Goal: Task Accomplishment & Management: Manage account settings

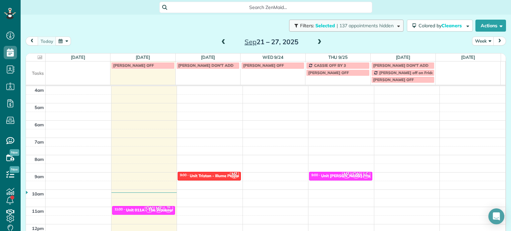
scroll to position [52, 0]
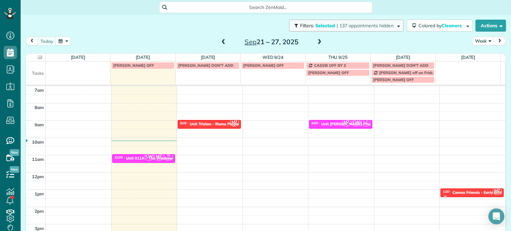
click at [340, 30] on button "Filters: Selected | 137 appointments hidden" at bounding box center [346, 26] width 114 height 12
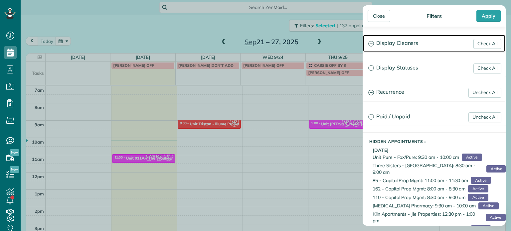
click at [382, 48] on h3 "Display Cleaners" at bounding box center [434, 43] width 142 height 17
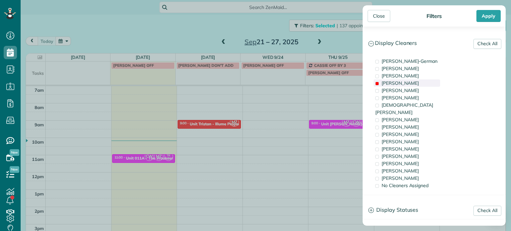
click at [403, 83] on span "[PERSON_NAME]" at bounding box center [400, 83] width 37 height 6
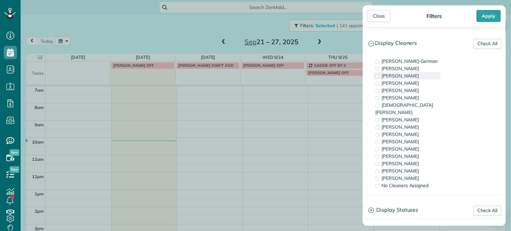
click at [403, 76] on span "[PERSON_NAME]" at bounding box center [400, 76] width 37 height 6
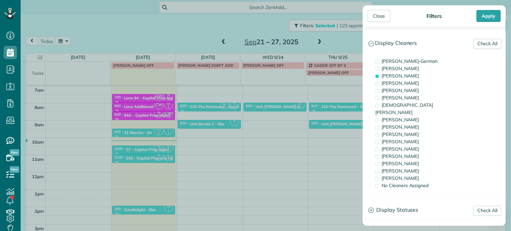
click at [228, 132] on div "Close Filters Apply Check All Display Cleaners [PERSON_NAME]-German [PERSON_NAM…" at bounding box center [255, 115] width 511 height 231
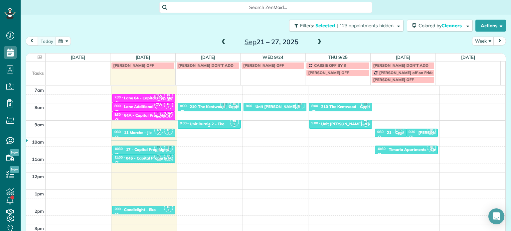
click at [224, 124] on div "9:00 - 9:30 Unit Burnie 2 - Eko" at bounding box center [209, 123] width 59 height 5
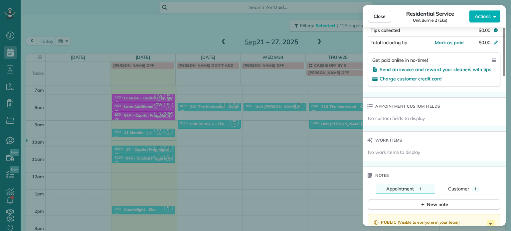
scroll to position [503, 0]
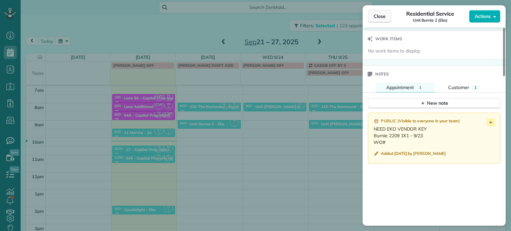
click at [376, 20] on button "Close" at bounding box center [379, 16] width 23 height 13
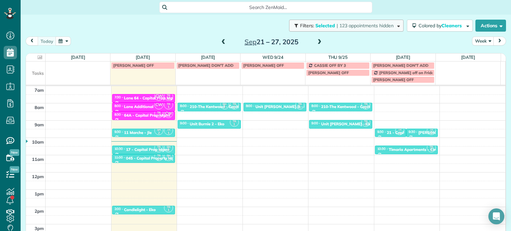
click at [347, 30] on button "Filters: Selected | 123 appointments hidden" at bounding box center [346, 26] width 114 height 12
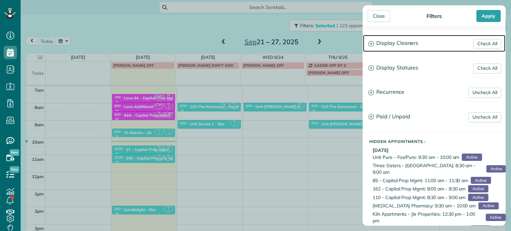
click at [387, 47] on h3 "Display Cleaners" at bounding box center [434, 43] width 142 height 17
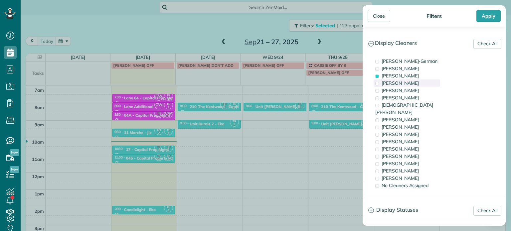
drag, startPoint x: 398, startPoint y: 78, endPoint x: 399, endPoint y: 82, distance: 4.0
click at [398, 78] on div "[PERSON_NAME]" at bounding box center [407, 75] width 67 height 7
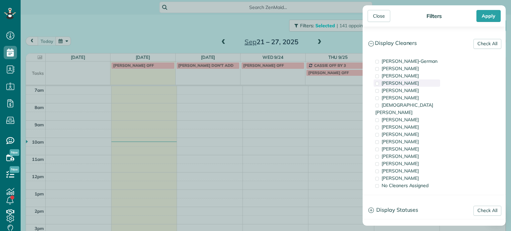
click at [399, 83] on span "[PERSON_NAME]" at bounding box center [400, 83] width 37 height 6
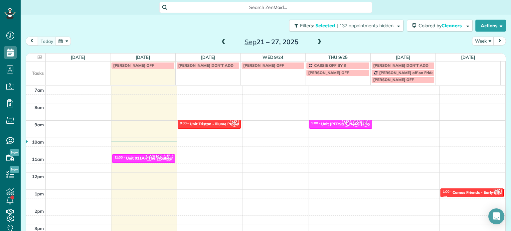
click at [263, 117] on div "Close Filters Apply Check All Display Cleaners [PERSON_NAME]-German [PERSON_NAM…" at bounding box center [255, 115] width 511 height 231
click at [263, 122] on div "4am 5am 6am 7am 8am 9am 10am 11am 12pm 1pm 2pm 3pm 4pm 5pm CW MZ TR 2 11:00 - 1…" at bounding box center [265, 155] width 479 height 242
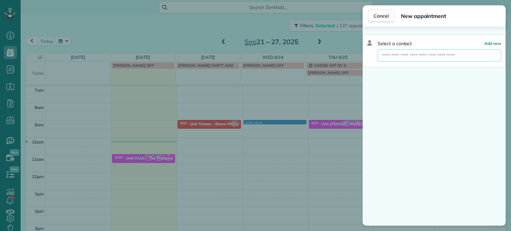
click at [420, 54] on input "text" at bounding box center [440, 56] width 124 height 12
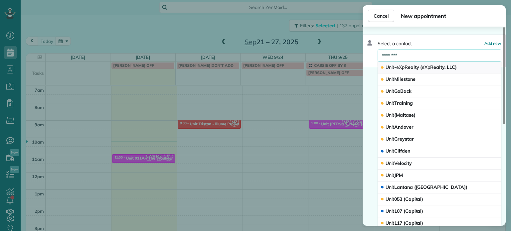
type input "********"
click at [416, 71] on button "Unit - eXp Realty ( eXp Realty, LLC)" at bounding box center [440, 68] width 124 height 12
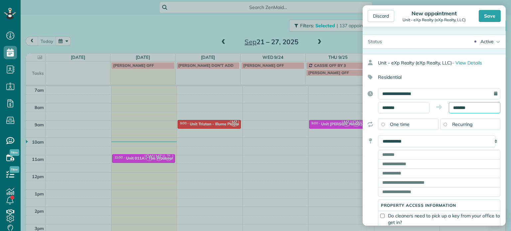
click at [457, 107] on input "*******" at bounding box center [475, 107] width 52 height 11
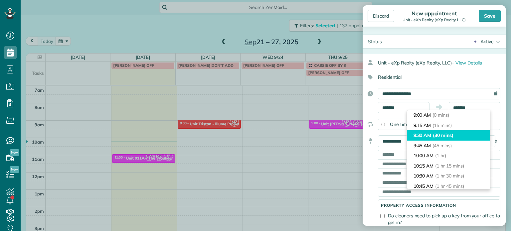
type input "*******"
click at [449, 136] on span "(30 mins)" at bounding box center [443, 135] width 21 height 6
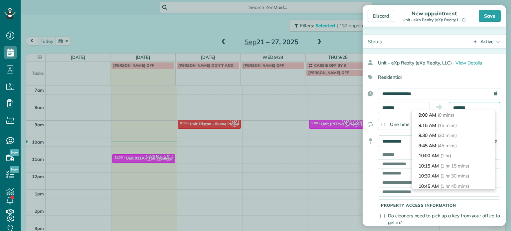
scroll to position [10, 0]
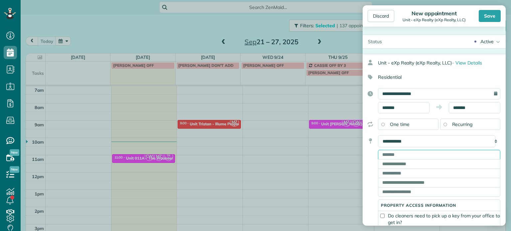
click at [388, 152] on input "text" at bounding box center [439, 154] width 122 height 9
paste input "**********"
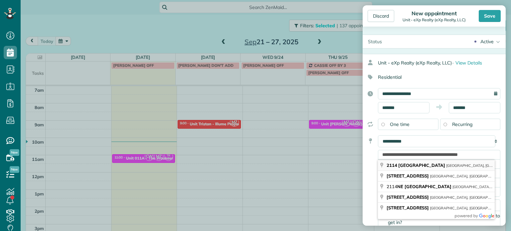
type input "**********"
type input "********"
type input "**"
type input "*****"
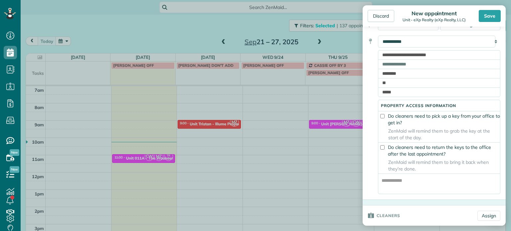
scroll to position [166, 0]
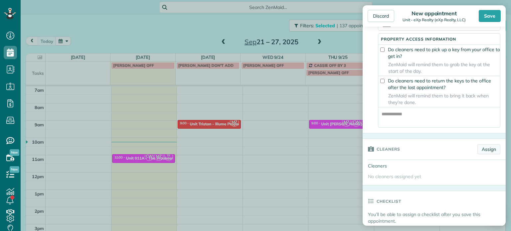
click at [477, 152] on link "Assign" at bounding box center [488, 149] width 23 height 10
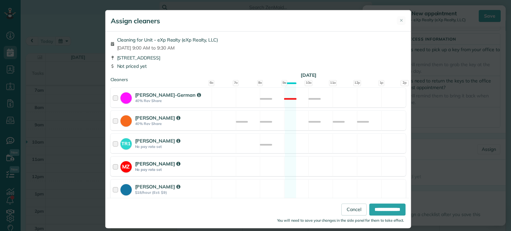
click at [301, 163] on div "MZ [PERSON_NAME] No pay rate set Available" at bounding box center [257, 167] width 295 height 20
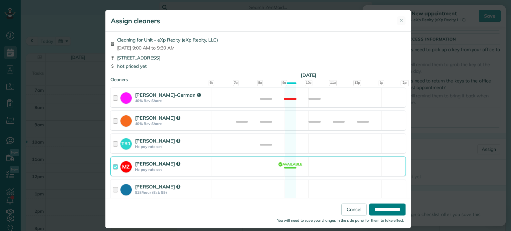
click at [381, 209] on input "**********" at bounding box center [387, 210] width 36 height 12
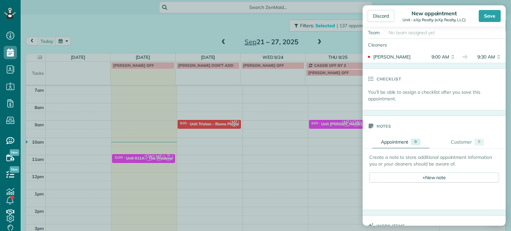
scroll to position [366, 0]
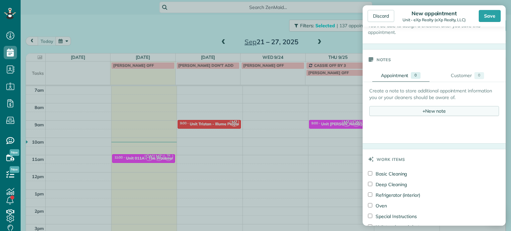
click at [431, 115] on div "+ New note" at bounding box center [434, 111] width 130 height 10
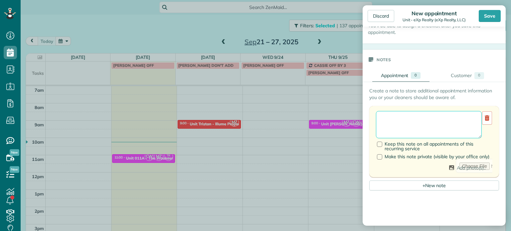
click at [431, 117] on textarea at bounding box center [429, 124] width 106 height 27
paste textarea "**********"
click at [379, 131] on textarea "**********" at bounding box center [426, 124] width 101 height 27
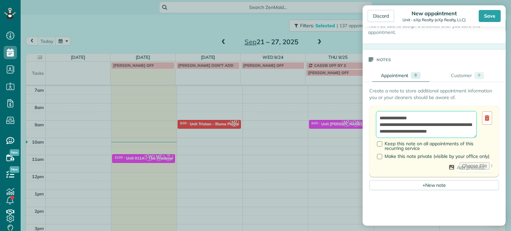
scroll to position [3, 0]
click at [453, 138] on textarea "**********" at bounding box center [426, 124] width 101 height 27
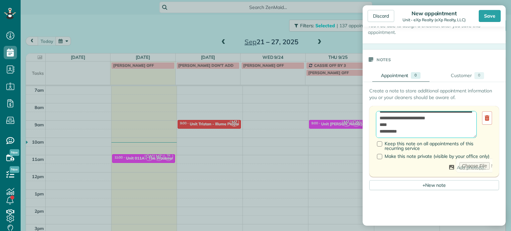
scroll to position [43, 0]
type textarea "**********"
click at [487, 20] on div "Save" at bounding box center [490, 16] width 22 height 12
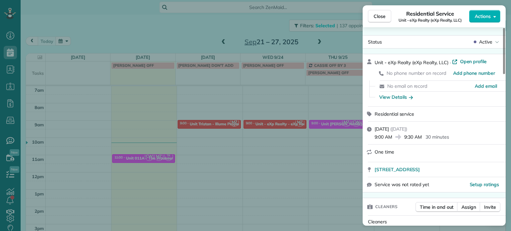
click at [128, 28] on div "Close Residential Service Unit - eXp Realty (eXp Realty, LLC) Actions Status Ac…" at bounding box center [255, 115] width 511 height 231
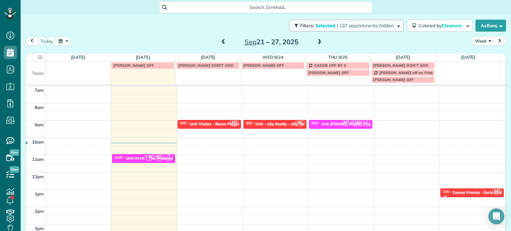
click at [381, 27] on span "| 137 appointments hidden" at bounding box center [365, 26] width 57 height 6
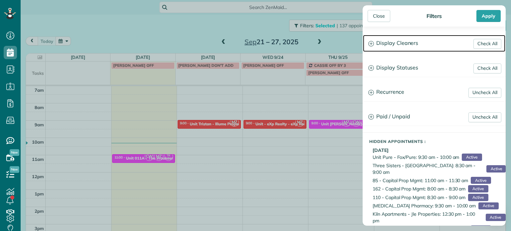
click at [403, 45] on h3 "Display Cleaners" at bounding box center [434, 43] width 142 height 17
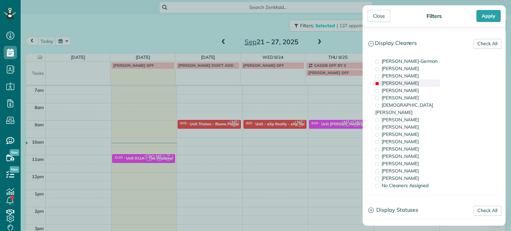
click at [420, 84] on div "[PERSON_NAME]" at bounding box center [407, 82] width 67 height 7
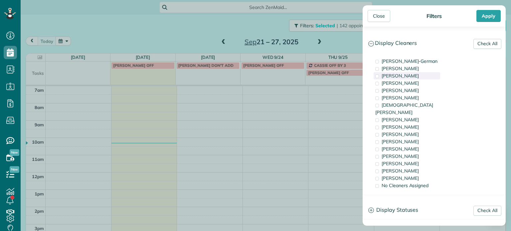
click at [423, 72] on div "[PERSON_NAME]" at bounding box center [407, 75] width 67 height 7
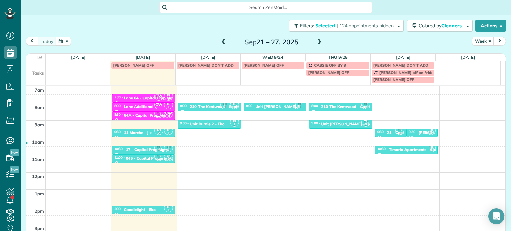
click at [285, 105] on div "Close Filters Apply Check All Display Cleaners [PERSON_NAME]-German [PERSON_NAM…" at bounding box center [255, 115] width 511 height 231
click at [325, 124] on div "Unit [PERSON_NAME] - Eko Living" at bounding box center [353, 124] width 64 height 5
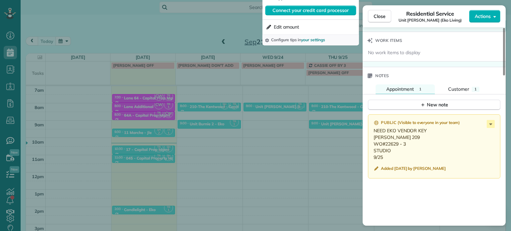
scroll to position [627, 0]
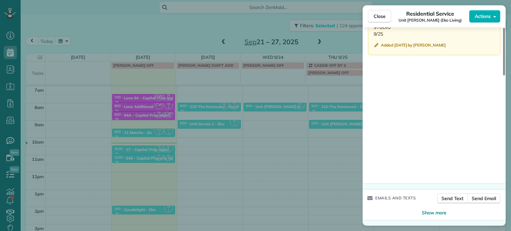
click at [272, 137] on div "Close Residential Service Unit [PERSON_NAME] (Eko Living) Actions Status Active…" at bounding box center [255, 115] width 511 height 231
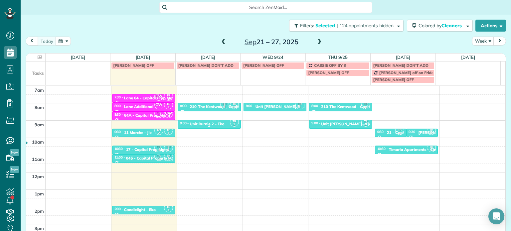
click at [209, 121] on div "9:00 - 9:30 Unit Burnie 2 - Eko" at bounding box center [209, 123] width 59 height 5
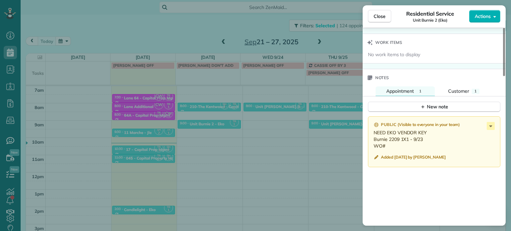
scroll to position [502, 0]
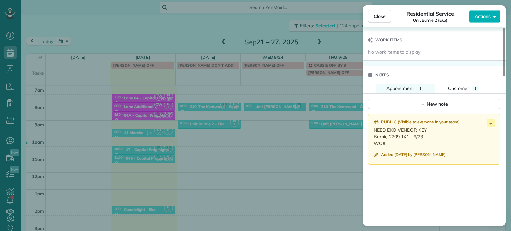
click at [279, 138] on div "Close Residential Service Unit Burnie 2 (Eko) Actions Status Active Unit Burnie…" at bounding box center [255, 115] width 511 height 231
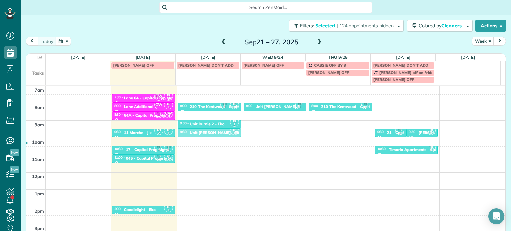
drag, startPoint x: 327, startPoint y: 124, endPoint x: 222, endPoint y: 130, distance: 105.3
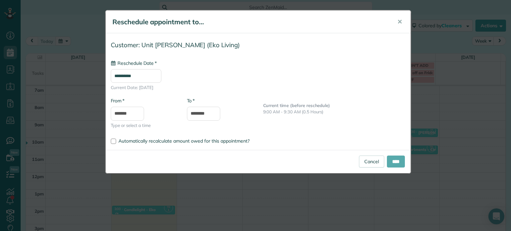
type input "**********"
click at [392, 159] on input "****" at bounding box center [396, 162] width 18 height 12
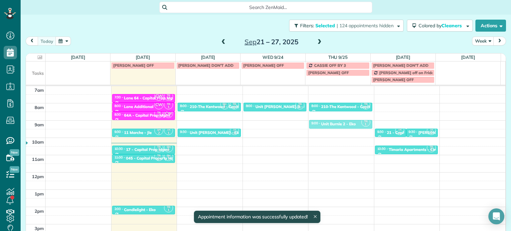
drag, startPoint x: 210, startPoint y: 124, endPoint x: 339, endPoint y: 125, distance: 128.4
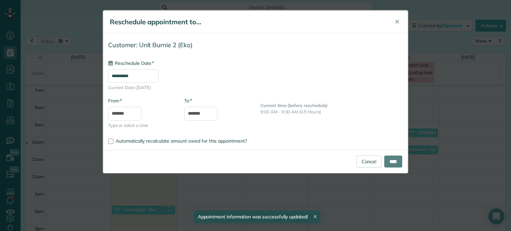
type input "**********"
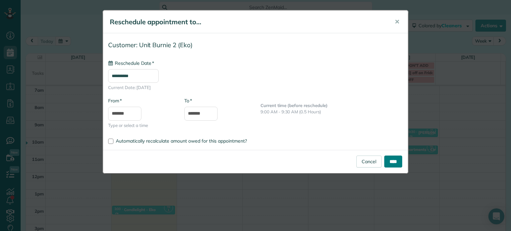
click at [386, 163] on input "****" at bounding box center [393, 162] width 18 height 12
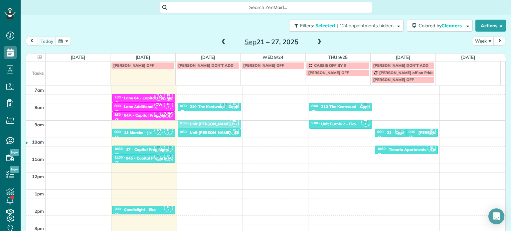
drag, startPoint x: 270, startPoint y: 107, endPoint x: 225, endPoint y: 123, distance: 47.9
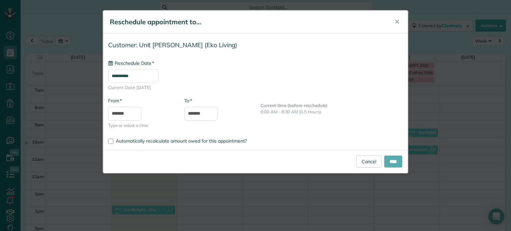
type input "**********"
click at [389, 156] on input "****" at bounding box center [393, 162] width 18 height 12
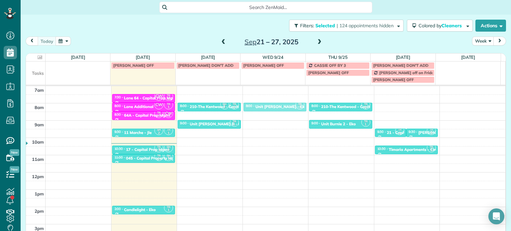
drag, startPoint x: 214, startPoint y: 131, endPoint x: 282, endPoint y: 112, distance: 71.3
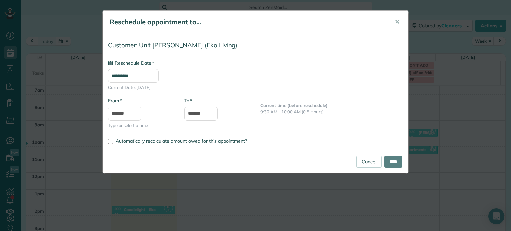
type input "**********"
click at [389, 160] on input "****" at bounding box center [393, 162] width 18 height 12
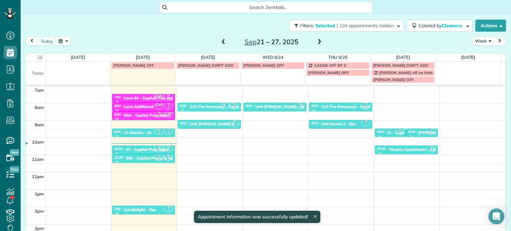
click at [285, 105] on div "Unit [PERSON_NAME] - Eko Living" at bounding box center [287, 106] width 64 height 5
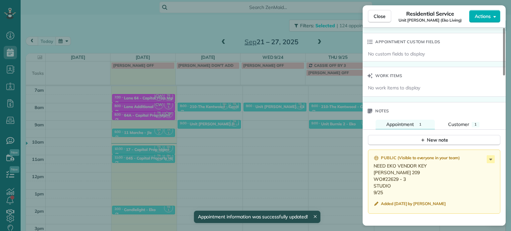
scroll to position [538, 0]
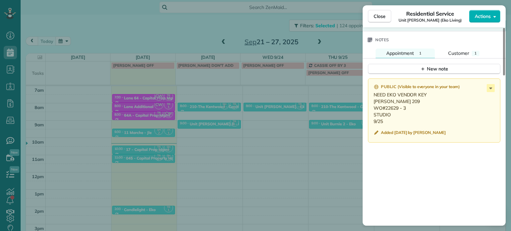
click at [220, 115] on div "Close Residential Service Unit [PERSON_NAME] (Eko Living) Actions Status Active…" at bounding box center [255, 115] width 511 height 231
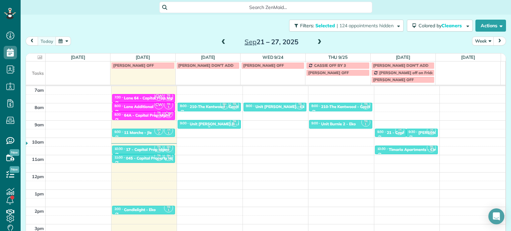
click at [215, 122] on div "Unit [PERSON_NAME] B - Eko Living" at bounding box center [223, 124] width 67 height 5
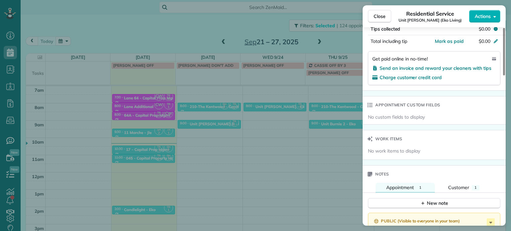
scroll to position [470, 0]
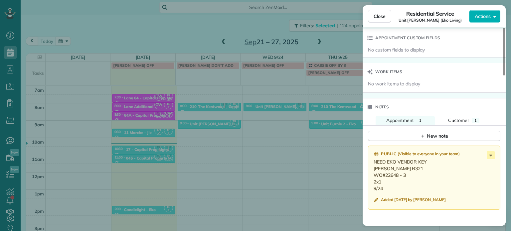
click at [297, 139] on div "Close Residential Service Unit [PERSON_NAME] (Eko Living) Actions Status Active…" at bounding box center [255, 115] width 511 height 231
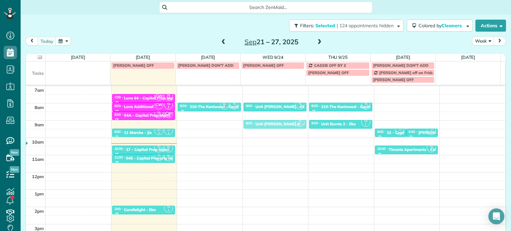
drag, startPoint x: 218, startPoint y: 122, endPoint x: 265, endPoint y: 123, distance: 46.6
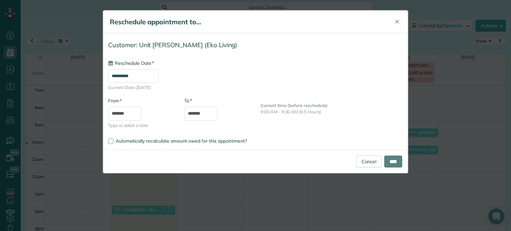
type input "**********"
click at [399, 163] on input "****" at bounding box center [393, 162] width 18 height 12
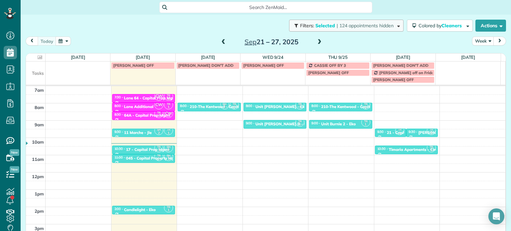
click at [371, 26] on span "| 124 appointments hidden" at bounding box center [365, 26] width 57 height 6
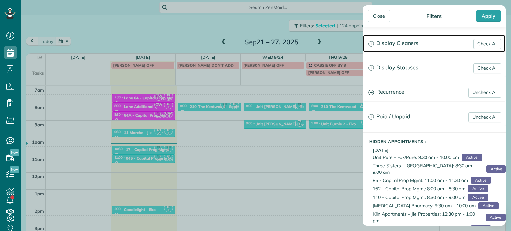
click at [399, 43] on h3 "Display Cleaners" at bounding box center [434, 43] width 142 height 17
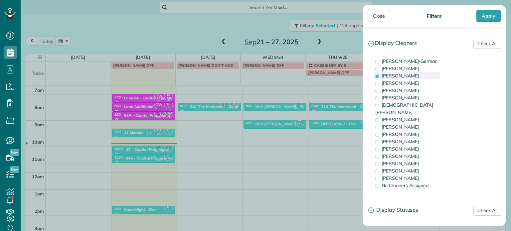
click at [387, 75] on span "[PERSON_NAME]" at bounding box center [400, 76] width 37 height 6
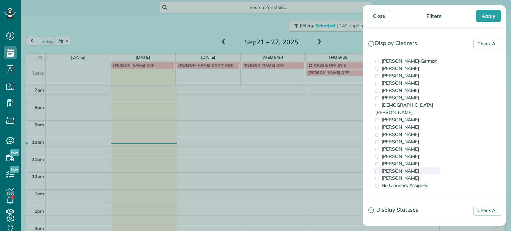
click at [406, 168] on span "[PERSON_NAME]" at bounding box center [400, 171] width 37 height 6
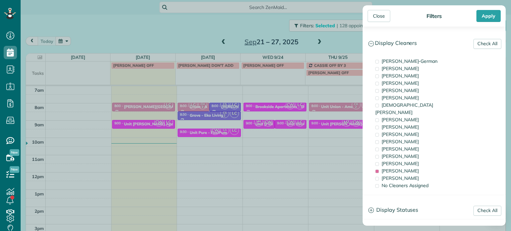
click at [137, 124] on div "Close Filters Apply Check All Display Cleaners [PERSON_NAME]-German [PERSON_NAM…" at bounding box center [255, 115] width 511 height 231
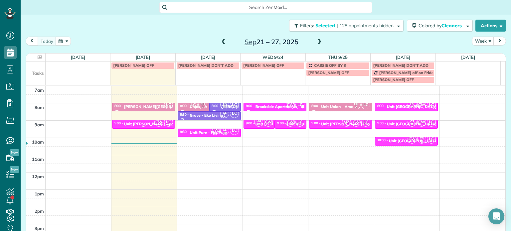
click at [137, 124] on div "Unit [PERSON_NAME] Apartments - [GEOGRAPHIC_DATA]" at bounding box center [178, 124] width 109 height 5
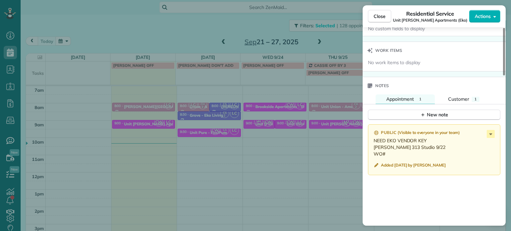
scroll to position [532, 0]
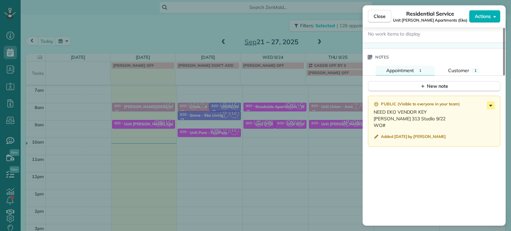
click at [491, 106] on icon at bounding box center [490, 106] width 3 height 2
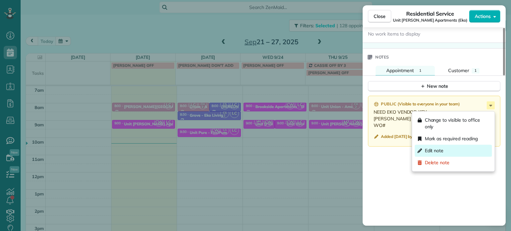
click at [448, 149] on div "Edit note" at bounding box center [453, 151] width 77 height 12
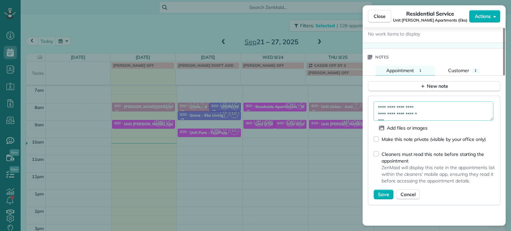
click at [399, 120] on textarea "**********" at bounding box center [434, 110] width 120 height 19
paste textarea "*********"
type textarea "**********"
click at [380, 196] on span "Save" at bounding box center [383, 194] width 11 height 7
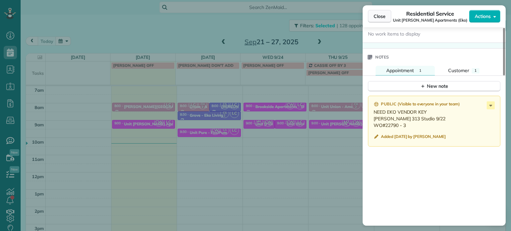
click at [385, 20] on button "Close" at bounding box center [379, 16] width 23 height 13
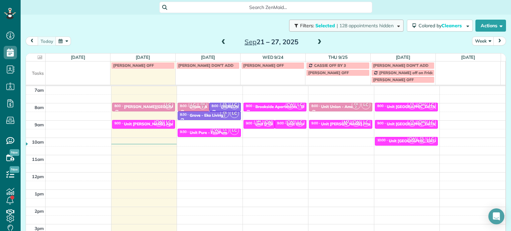
click at [367, 29] on button "Filters: Selected | 128 appointments hidden" at bounding box center [346, 26] width 114 height 12
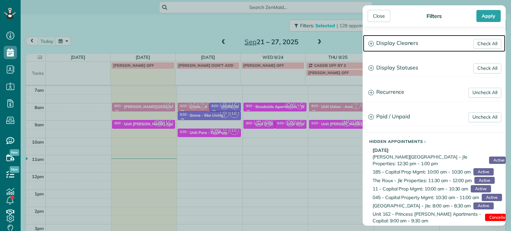
click at [404, 41] on h3 "Display Cleaners" at bounding box center [434, 43] width 142 height 17
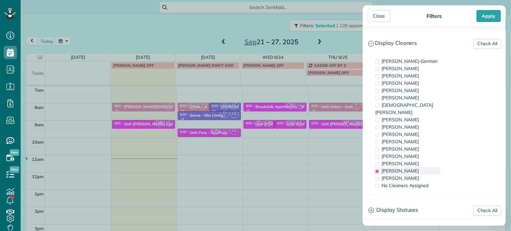
click at [413, 167] on div "[PERSON_NAME]" at bounding box center [407, 170] width 67 height 7
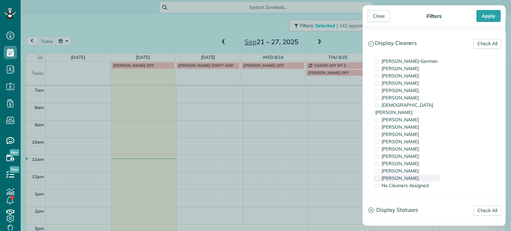
click at [414, 175] on div "[PERSON_NAME]" at bounding box center [407, 178] width 67 height 7
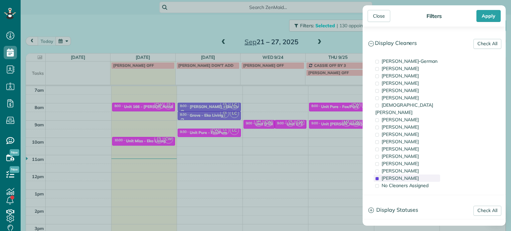
click at [414, 175] on div "[PERSON_NAME]" at bounding box center [407, 178] width 67 height 7
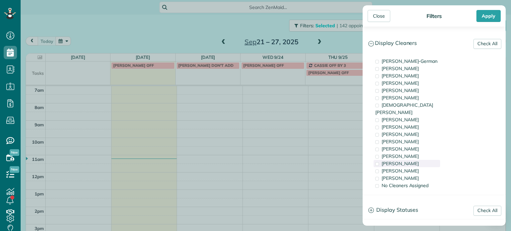
click at [411, 161] on span "[PERSON_NAME]" at bounding box center [400, 164] width 37 height 6
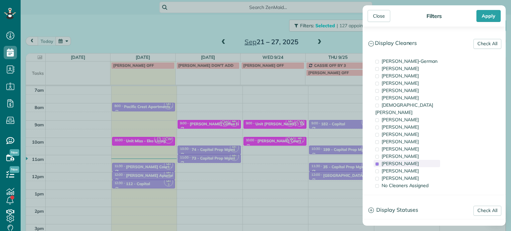
click at [411, 161] on span "[PERSON_NAME]" at bounding box center [400, 164] width 37 height 6
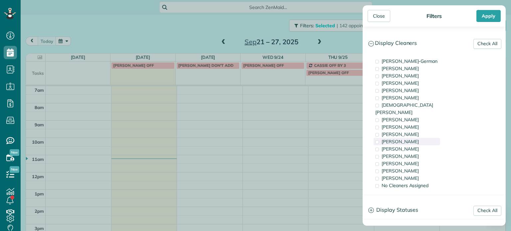
click at [412, 138] on div "[PERSON_NAME]" at bounding box center [407, 141] width 67 height 7
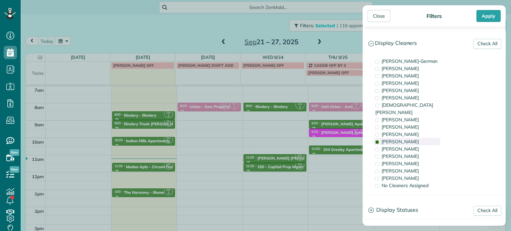
click at [412, 138] on div "[PERSON_NAME]" at bounding box center [407, 141] width 67 height 7
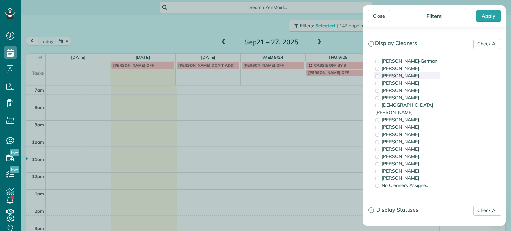
click at [418, 78] on span "[PERSON_NAME]" at bounding box center [400, 76] width 37 height 6
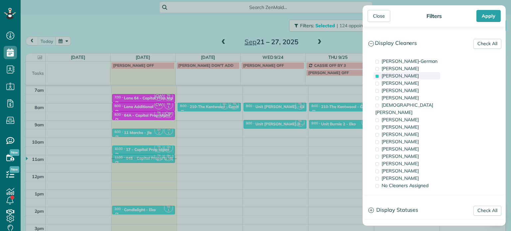
click at [418, 78] on span "[PERSON_NAME]" at bounding box center [400, 76] width 37 height 6
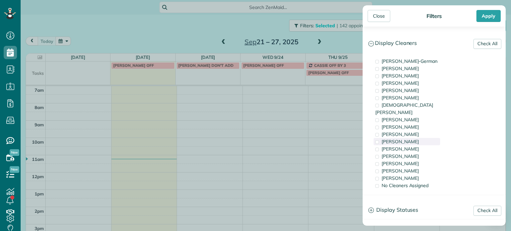
click at [418, 138] on div "[PERSON_NAME]" at bounding box center [407, 141] width 67 height 7
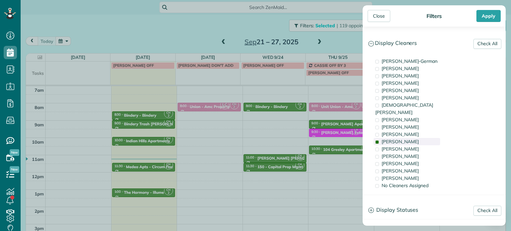
click at [418, 138] on div "[PERSON_NAME]" at bounding box center [407, 141] width 67 height 7
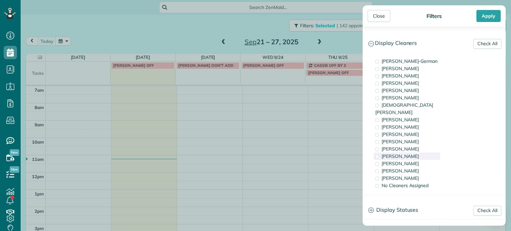
click at [420, 153] on div "[PERSON_NAME]" at bounding box center [407, 156] width 67 height 7
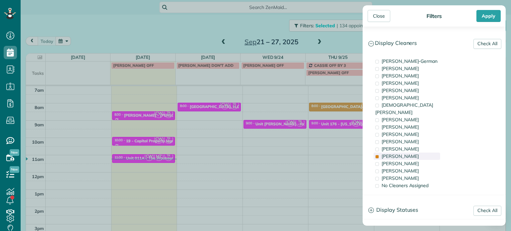
click at [420, 153] on div "[PERSON_NAME]" at bounding box center [407, 156] width 67 height 7
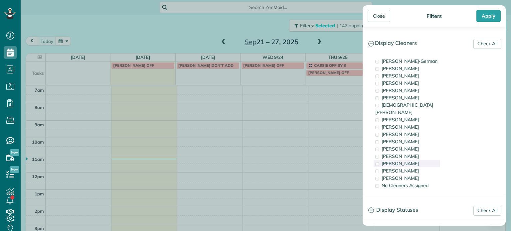
click at [420, 160] on div "[PERSON_NAME]" at bounding box center [407, 163] width 67 height 7
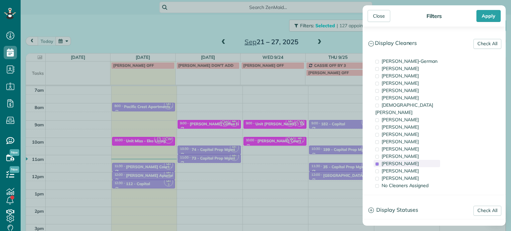
click at [420, 160] on div "[PERSON_NAME]" at bounding box center [407, 163] width 67 height 7
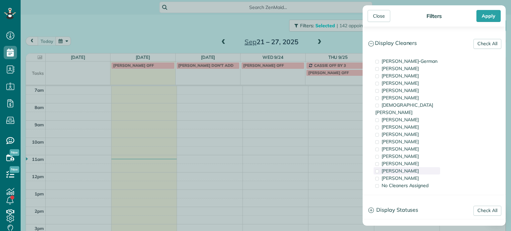
click at [421, 167] on div "[PERSON_NAME]" at bounding box center [407, 170] width 67 height 7
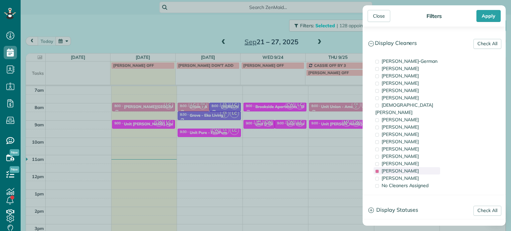
click at [423, 167] on div "[PERSON_NAME]" at bounding box center [407, 170] width 67 height 7
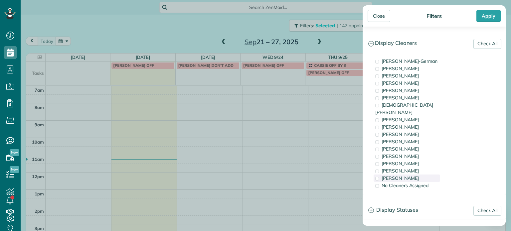
click at [423, 175] on div "[PERSON_NAME]" at bounding box center [407, 178] width 67 height 7
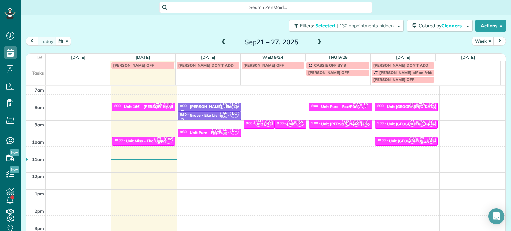
click at [283, 141] on div "Close Filters Apply Check All Display Cleaners [PERSON_NAME]-German [PERSON_NAM…" at bounding box center [255, 115] width 511 height 231
click at [286, 124] on small "2" at bounding box center [290, 124] width 8 height 6
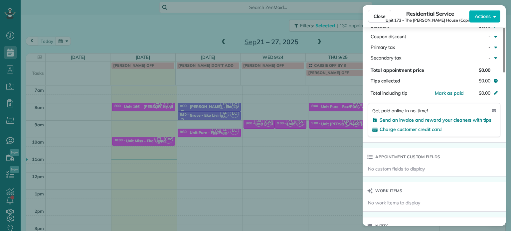
scroll to position [505, 0]
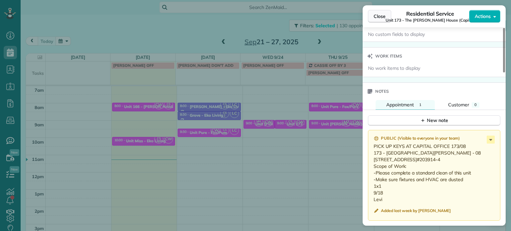
click at [387, 16] on button "Close" at bounding box center [379, 16] width 23 height 13
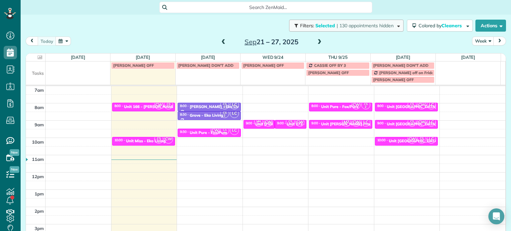
click at [385, 26] on span "| 130 appointments hidden" at bounding box center [365, 26] width 57 height 6
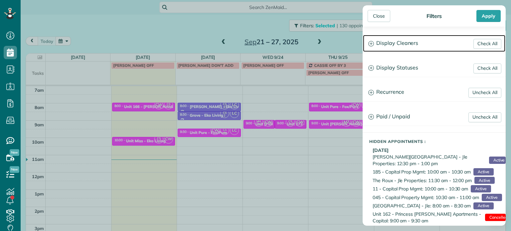
click at [401, 48] on h3 "Display Cleaners" at bounding box center [434, 43] width 142 height 17
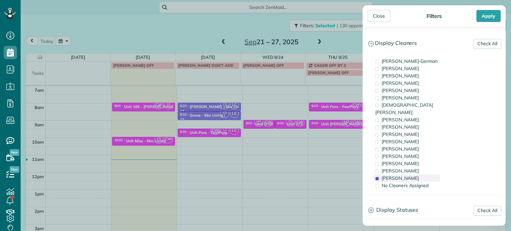
click at [396, 175] on span "[PERSON_NAME]" at bounding box center [400, 178] width 37 height 6
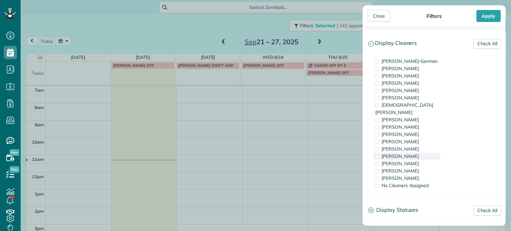
click at [404, 153] on span "[PERSON_NAME]" at bounding box center [400, 156] width 37 height 6
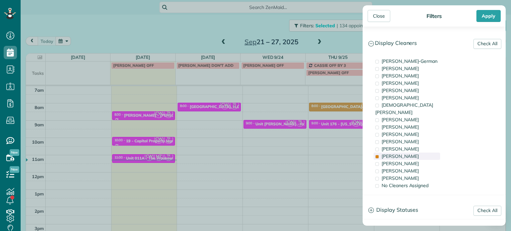
click at [404, 153] on span "[PERSON_NAME]" at bounding box center [400, 156] width 37 height 6
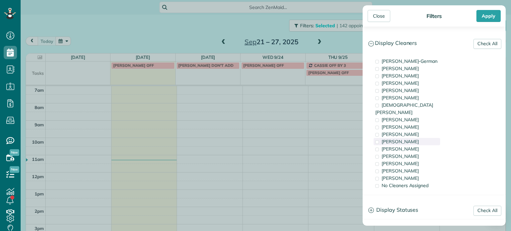
click at [403, 139] on span "[PERSON_NAME]" at bounding box center [400, 142] width 37 height 6
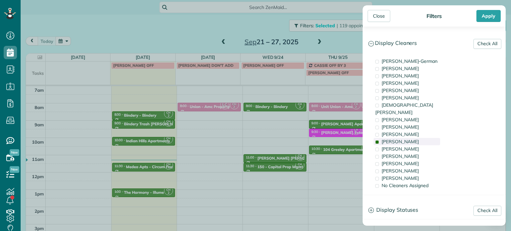
click at [403, 139] on span "[PERSON_NAME]" at bounding box center [400, 142] width 37 height 6
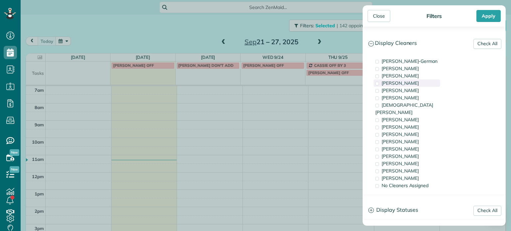
click at [411, 79] on div "[PERSON_NAME]" at bounding box center [407, 82] width 67 height 7
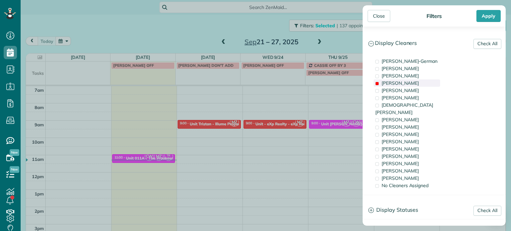
click at [411, 76] on span "[PERSON_NAME]" at bounding box center [400, 76] width 37 height 6
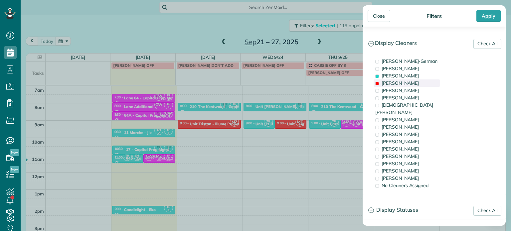
click at [411, 83] on div "[PERSON_NAME]" at bounding box center [407, 82] width 67 height 7
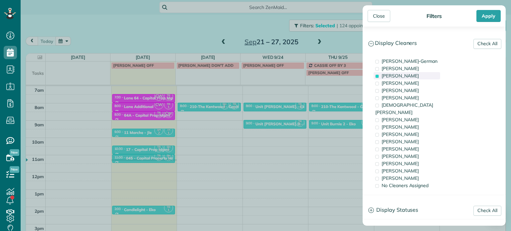
click at [410, 78] on span "[PERSON_NAME]" at bounding box center [400, 76] width 37 height 6
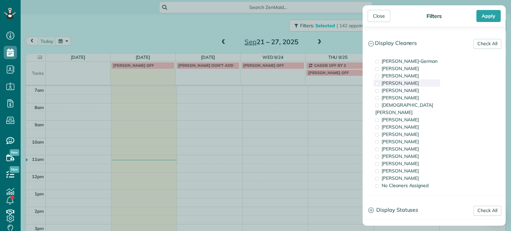
click at [410, 83] on div "[PERSON_NAME]" at bounding box center [407, 82] width 67 height 7
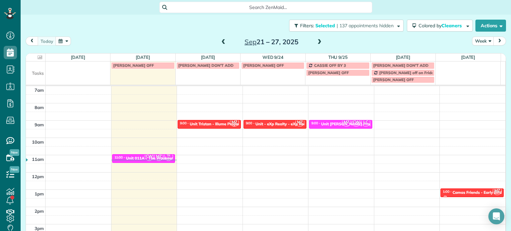
click at [315, 119] on div "Close Filters Apply Check All Display Cleaners [PERSON_NAME]-German [PERSON_NAM…" at bounding box center [255, 115] width 511 height 231
click at [322, 123] on div "Unit [PERSON_NAME] Property Management" at bounding box center [362, 124] width 83 height 5
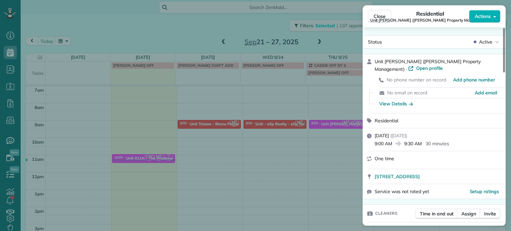
click at [293, 165] on div "Close Residential Unit [PERSON_NAME] ([PERSON_NAME] Property Management) Action…" at bounding box center [255, 115] width 511 height 231
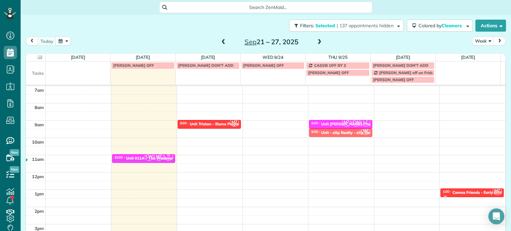
drag, startPoint x: 271, startPoint y: 122, endPoint x: 329, endPoint y: 133, distance: 58.8
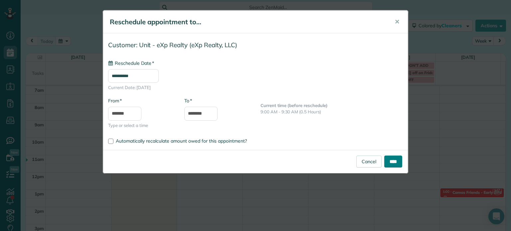
type input "**********"
click at [394, 158] on input "****" at bounding box center [393, 162] width 18 height 12
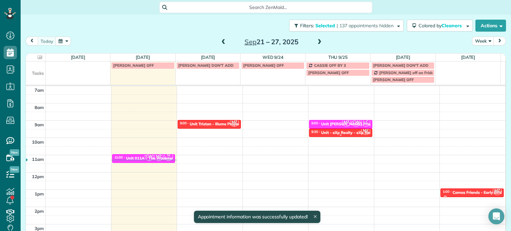
click at [351, 135] on div at bounding box center [340, 135] width 63 height 3
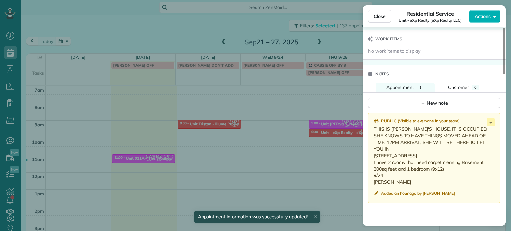
scroll to position [537, 0]
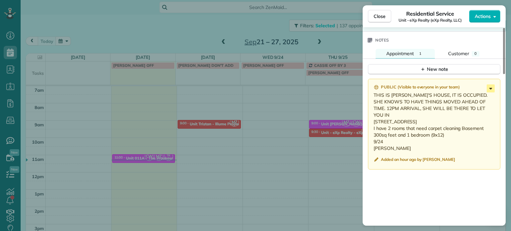
click at [490, 92] on icon at bounding box center [491, 88] width 8 height 8
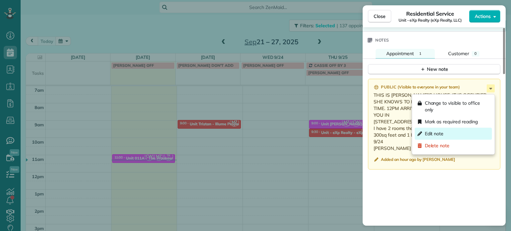
click at [442, 134] on span "Edit note" at bounding box center [434, 133] width 19 height 7
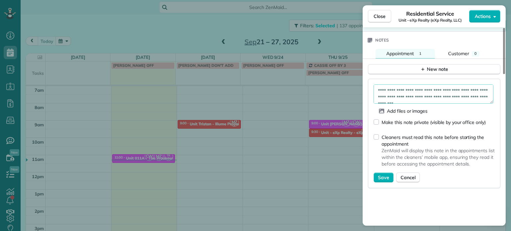
click at [433, 99] on textarea "**********" at bounding box center [434, 93] width 120 height 19
type textarea "**********"
click at [384, 175] on button "Save" at bounding box center [384, 178] width 20 height 10
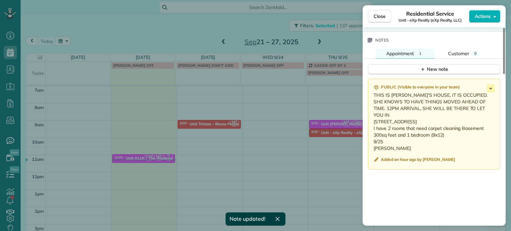
click at [295, 119] on div "Close Residential Service Unit - eXp Realty (eXp Realty, LLC) Actions Status Ac…" at bounding box center [255, 115] width 511 height 231
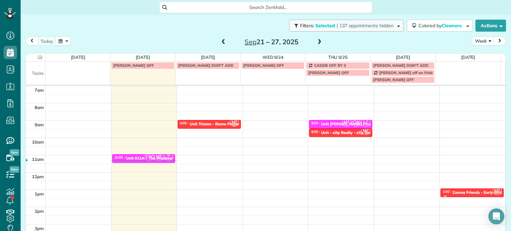
click at [337, 28] on span "| 137 appointments hidden" at bounding box center [365, 26] width 57 height 6
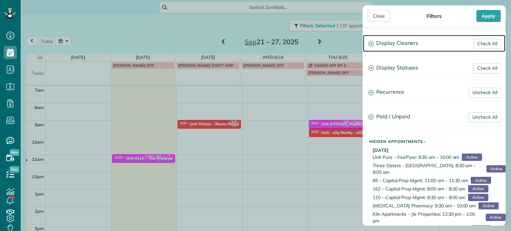
click at [400, 46] on h3 "Display Cleaners" at bounding box center [434, 43] width 142 height 17
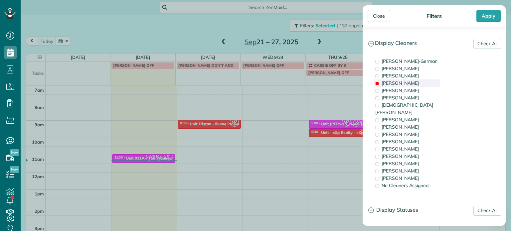
click at [404, 83] on div "[PERSON_NAME]" at bounding box center [407, 82] width 67 height 7
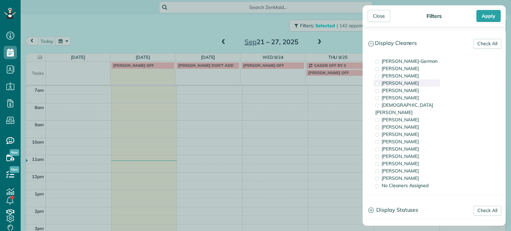
click at [405, 79] on div "[PERSON_NAME]" at bounding box center [407, 82] width 67 height 7
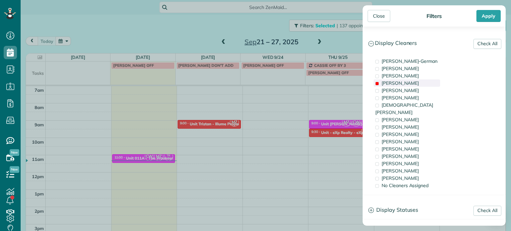
click at [405, 79] on div "[PERSON_NAME]" at bounding box center [407, 82] width 67 height 7
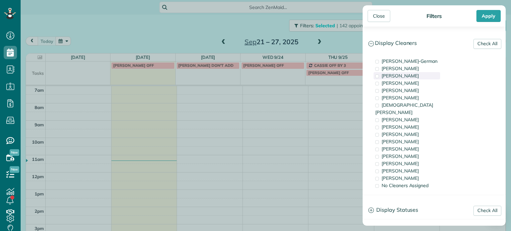
click at [406, 78] on span "[PERSON_NAME]" at bounding box center [400, 76] width 37 height 6
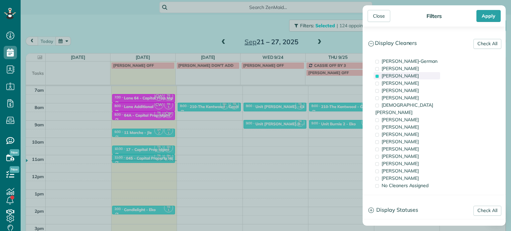
click at [406, 78] on span "[PERSON_NAME]" at bounding box center [400, 76] width 37 height 6
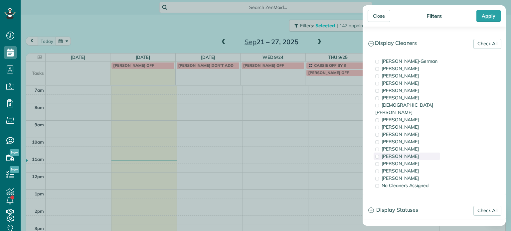
click at [406, 153] on div "[PERSON_NAME]" at bounding box center [407, 156] width 67 height 7
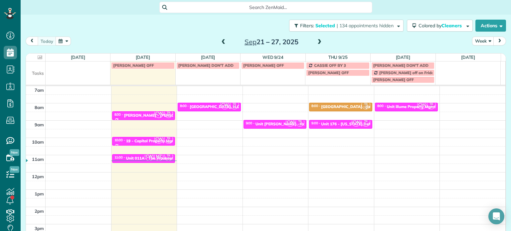
click at [203, 158] on div "Close Filters Apply Check All Display Cleaners [PERSON_NAME]-German [PERSON_NAM…" at bounding box center [255, 115] width 511 height 231
click at [159, 158] on span "MZ" at bounding box center [158, 156] width 9 height 9
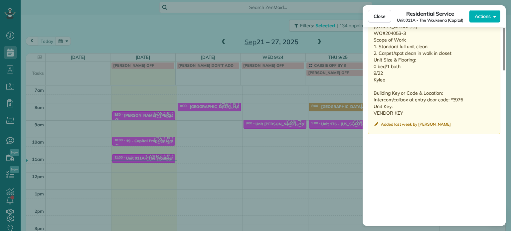
scroll to position [569, 0]
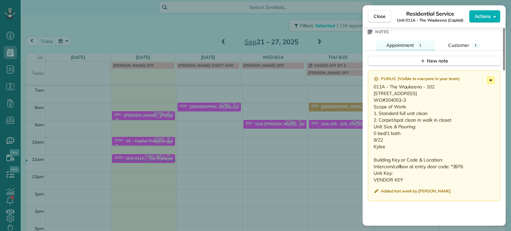
click at [489, 83] on icon at bounding box center [491, 80] width 8 height 8
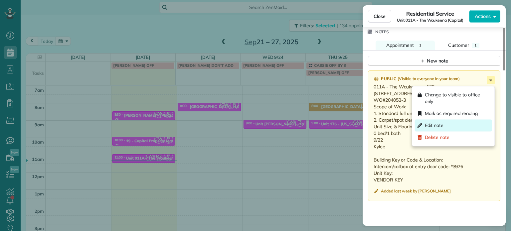
click at [453, 125] on div "Edit note" at bounding box center [453, 125] width 77 height 12
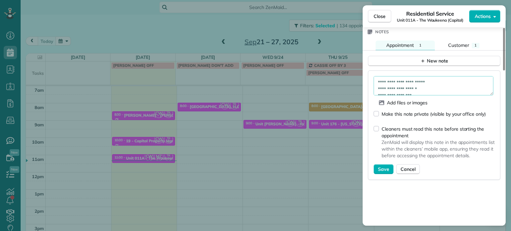
click at [451, 83] on textarea "**********" at bounding box center [434, 85] width 120 height 19
type textarea "**********"
click at [386, 169] on span "Save" at bounding box center [383, 169] width 11 height 7
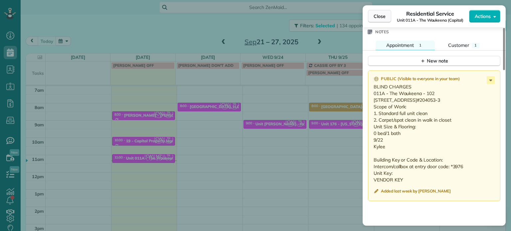
click at [384, 20] on button "Close" at bounding box center [379, 16] width 23 height 13
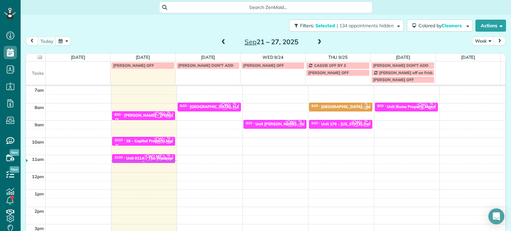
click at [149, 158] on span "CW" at bounding box center [149, 156] width 9 height 9
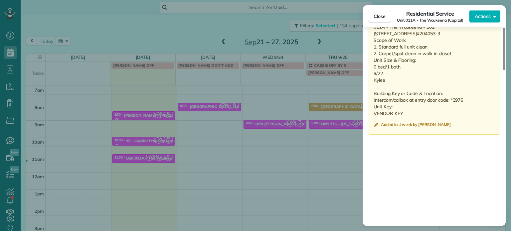
scroll to position [569, 0]
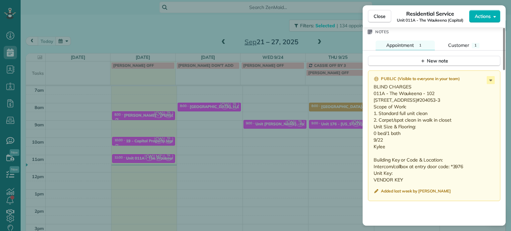
click at [299, 150] on div "Close Residential Service Unit 011A - The Waukeena (Capital) Actions Status Act…" at bounding box center [255, 115] width 511 height 231
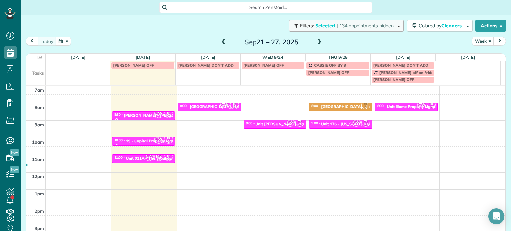
click at [362, 30] on button "Filters: Selected | 134 appointments hidden" at bounding box center [346, 26] width 114 height 12
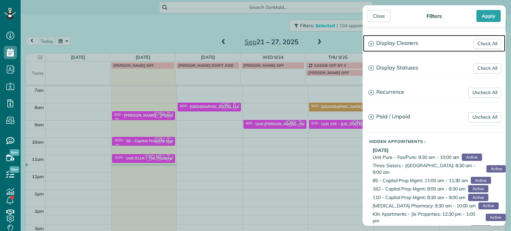
click at [412, 45] on h3 "Display Cleaners" at bounding box center [434, 43] width 142 height 17
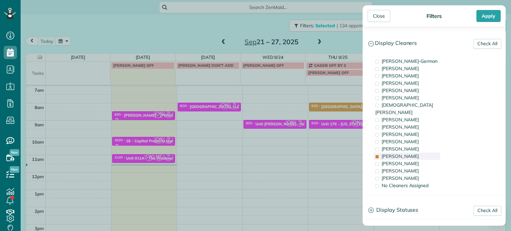
click at [408, 153] on div "[PERSON_NAME]" at bounding box center [407, 156] width 67 height 7
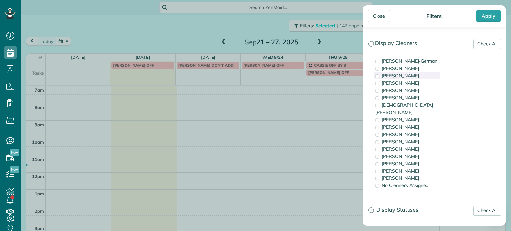
click at [426, 74] on div "[PERSON_NAME]" at bounding box center [407, 75] width 67 height 7
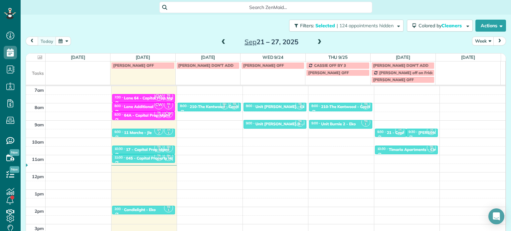
click at [326, 138] on div "Close Filters Apply Check All Display Cleaners [PERSON_NAME]-German [PERSON_NAM…" at bounding box center [255, 115] width 511 height 231
click at [361, 34] on div "Filters: Selected | 124 appointments hidden Colored by Cleaners Color by Cleane…" at bounding box center [266, 26] width 490 height 22
click at [361, 32] on div "Filters: Selected | 124 appointments hidden Colored by Cleaners Color by Cleane…" at bounding box center [266, 26] width 490 height 22
click at [361, 28] on span "| 124 appointments hidden" at bounding box center [365, 26] width 57 height 6
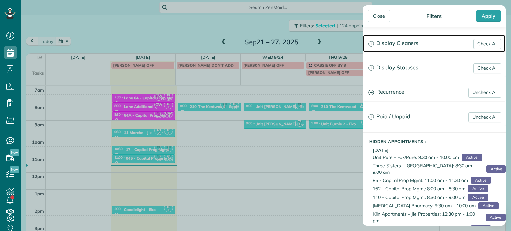
click at [401, 49] on h3 "Display Cleaners" at bounding box center [434, 43] width 142 height 17
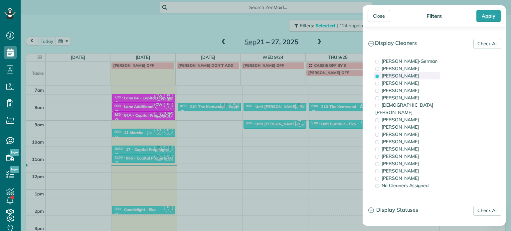
click at [401, 72] on div "[PERSON_NAME]" at bounding box center [407, 75] width 67 height 7
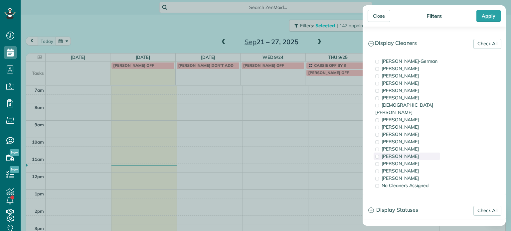
click at [403, 153] on span "[PERSON_NAME]" at bounding box center [400, 156] width 37 height 6
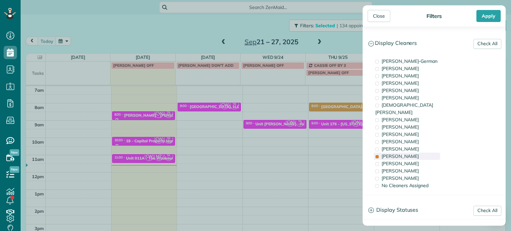
click at [403, 153] on span "[PERSON_NAME]" at bounding box center [400, 156] width 37 height 6
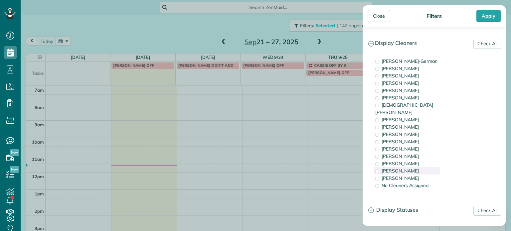
click at [404, 167] on div "[PERSON_NAME]" at bounding box center [407, 170] width 67 height 7
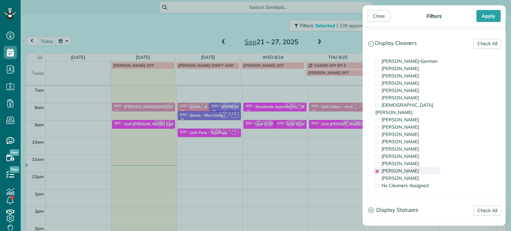
click at [404, 167] on div "[PERSON_NAME]" at bounding box center [407, 170] width 67 height 7
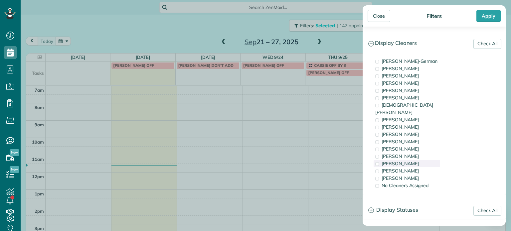
click at [408, 161] on span "[PERSON_NAME]" at bounding box center [400, 164] width 37 height 6
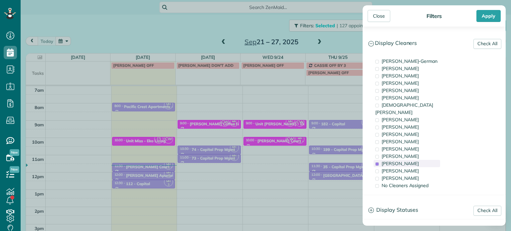
drag, startPoint x: 408, startPoint y: 154, endPoint x: 408, endPoint y: 158, distance: 3.7
click at [408, 161] on span "[PERSON_NAME]" at bounding box center [400, 164] width 37 height 6
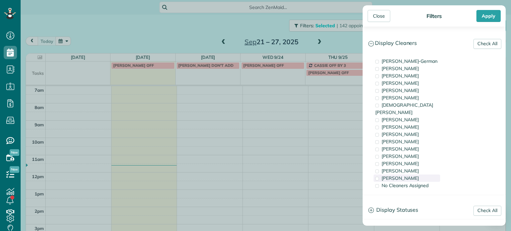
click at [409, 175] on span "[PERSON_NAME]" at bounding box center [400, 178] width 37 height 6
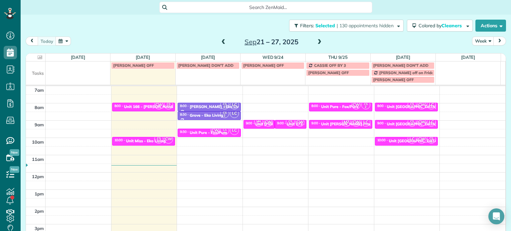
click at [339, 152] on div "Close Filters Apply Check All Display Cleaners [PERSON_NAME]-German [PERSON_NAM…" at bounding box center [255, 115] width 511 height 231
click at [318, 44] on span at bounding box center [319, 42] width 7 height 6
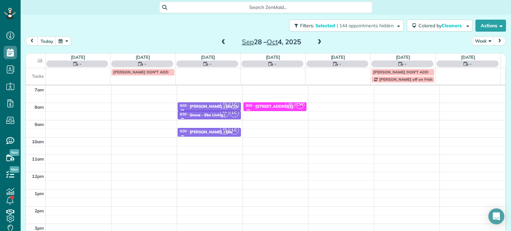
click at [222, 39] on span at bounding box center [223, 42] width 7 height 6
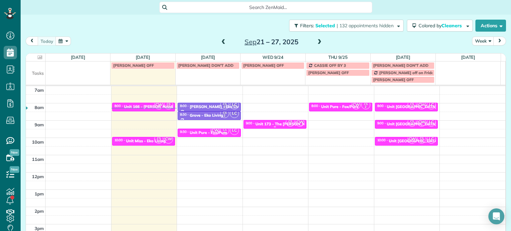
click at [264, 124] on div "Unit 173 - The [PERSON_NAME] House - Capital" at bounding box center [299, 124] width 89 height 5
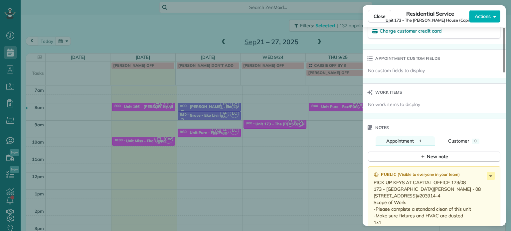
scroll to position [502, 0]
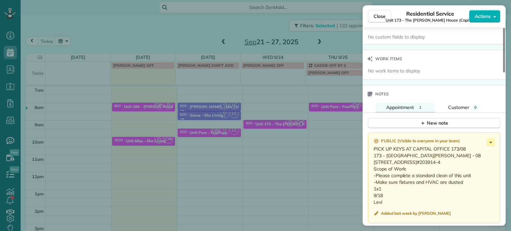
click at [332, 130] on div "Close Residential Service Unit 173 - The [PERSON_NAME] House (Capital) Actions …" at bounding box center [255, 115] width 511 height 231
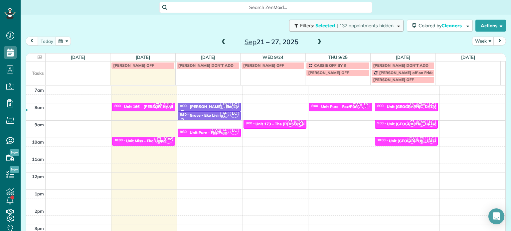
click at [362, 26] on span "| 132 appointments hidden" at bounding box center [365, 26] width 57 height 6
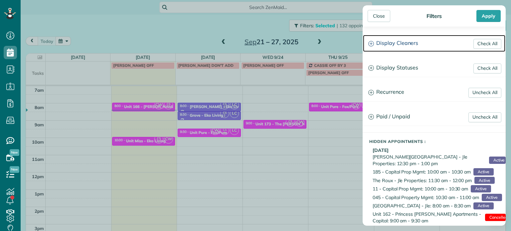
click at [399, 46] on h3 "Display Cleaners" at bounding box center [434, 43] width 142 height 17
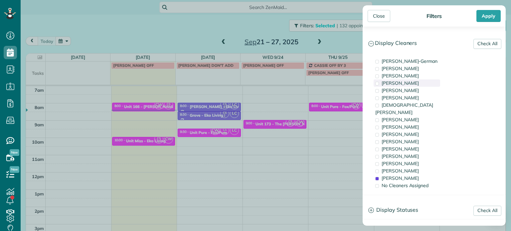
click at [400, 81] on span "[PERSON_NAME]" at bounding box center [400, 83] width 37 height 6
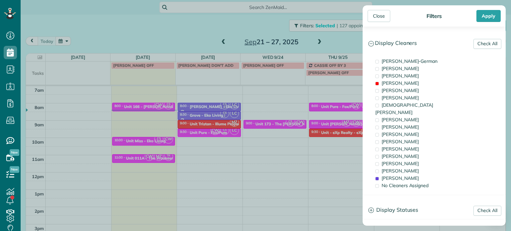
click at [161, 126] on div "Close Filters Apply Check All Display Cleaners [PERSON_NAME]-German [PERSON_NAM…" at bounding box center [255, 115] width 511 height 231
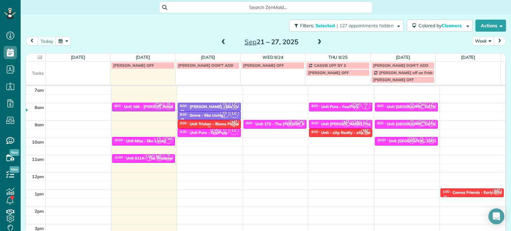
click at [197, 126] on div at bounding box center [209, 127] width 63 height 3
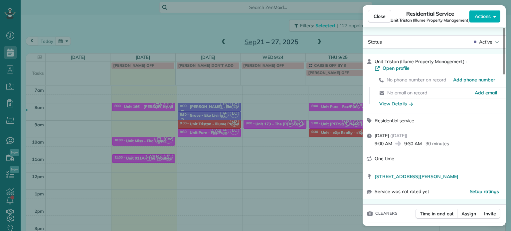
scroll to position [68, 0]
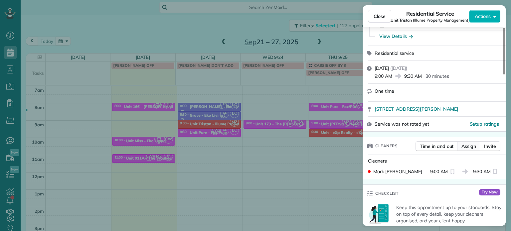
click at [466, 146] on span "Assign" at bounding box center [468, 146] width 15 height 7
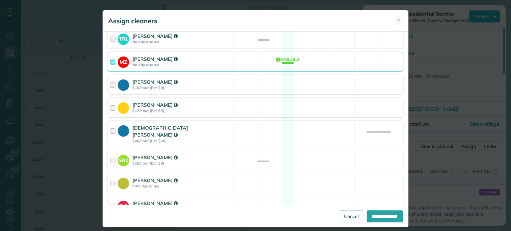
scroll to position [133, 0]
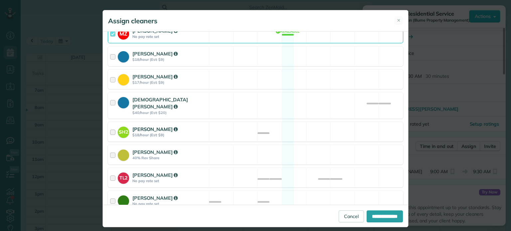
click at [235, 125] on div "SH2 [PERSON_NAME] $18/hour (Est: $9) Available" at bounding box center [255, 132] width 295 height 20
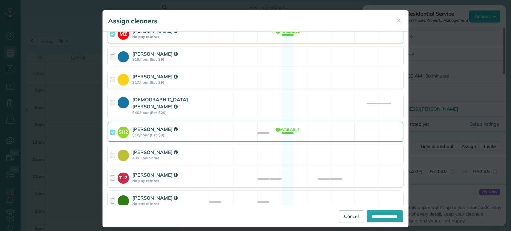
click at [374, 210] on div "**********" at bounding box center [255, 216] width 305 height 22
click at [375, 213] on input "**********" at bounding box center [385, 217] width 36 height 12
type input "**********"
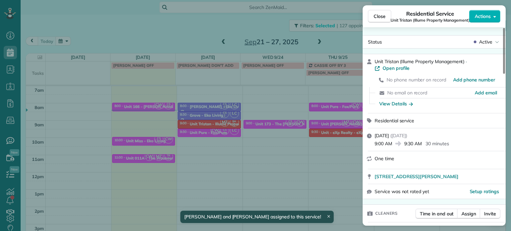
click at [301, 155] on div "Close Residential Service Unit Tristan (Illume Property Management) Actions Sta…" at bounding box center [255, 115] width 511 height 231
